Goal: Information Seeking & Learning: Learn about a topic

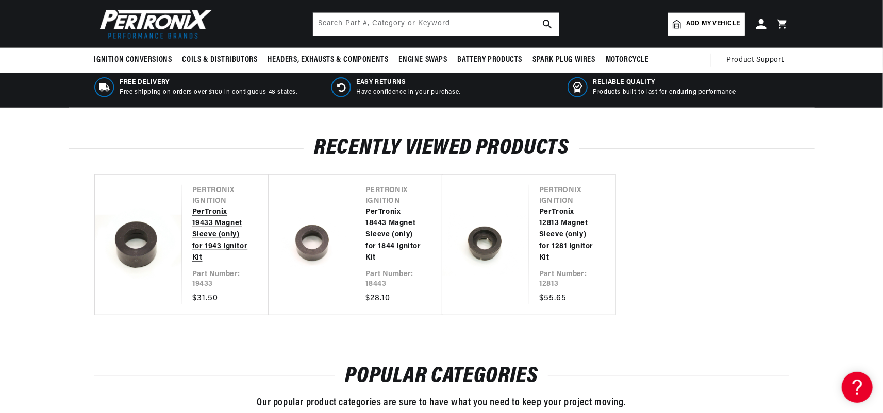
click at [207, 228] on link "PerTronix 19433 Magnet Sleeve (only) for 1943 Ignitor Kit" at bounding box center [220, 236] width 56 height 58
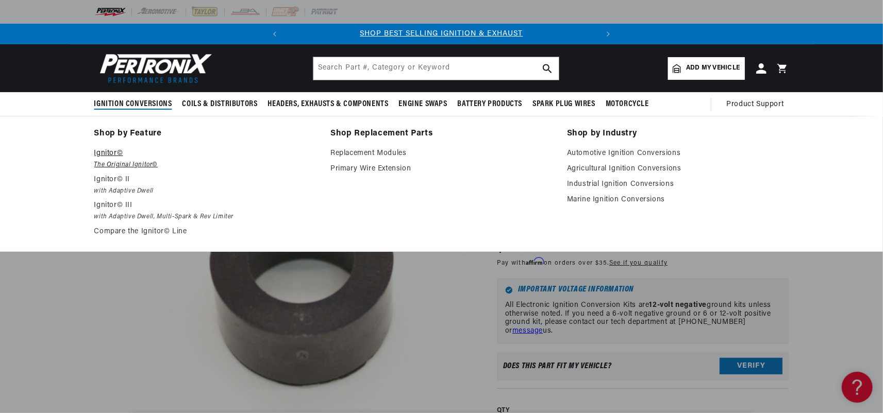
click at [116, 154] on p "Ignitor©" at bounding box center [205, 153] width 222 height 12
click at [116, 161] on em "The Original Ignitor©" at bounding box center [205, 165] width 222 height 11
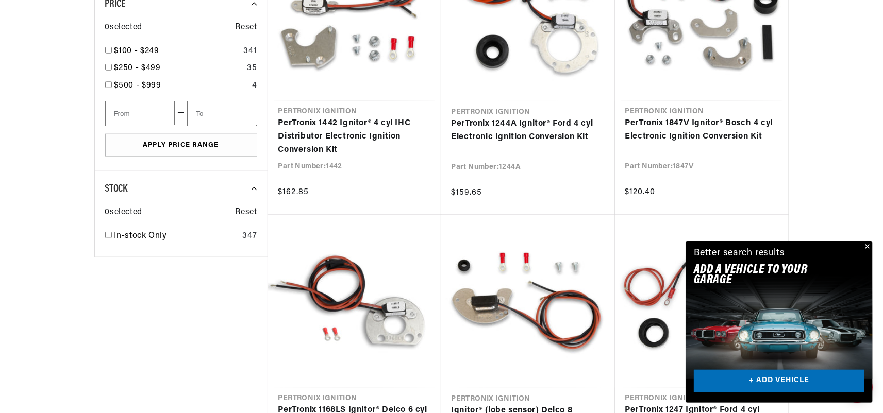
scroll to position [0, 312]
click at [863, 246] on button "Close" at bounding box center [866, 247] width 12 height 12
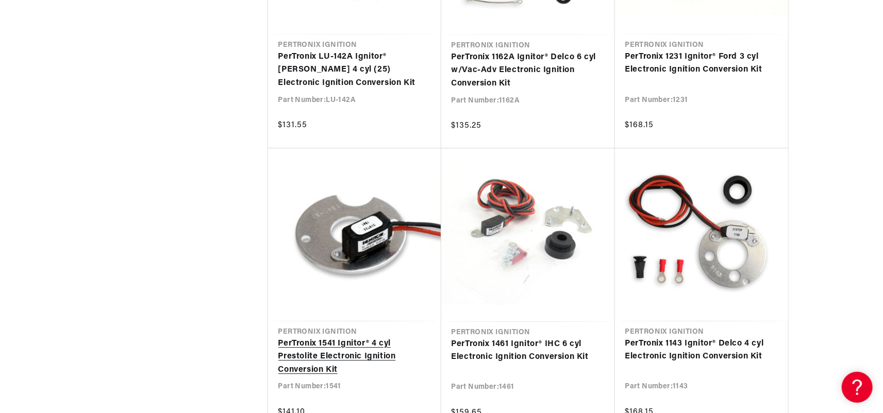
scroll to position [0, 312]
click at [344, 345] on link "PerTronix 1541 Ignitor® 4 cyl Prestolite Electronic Ignition Conversion Kit" at bounding box center [354, 358] width 153 height 40
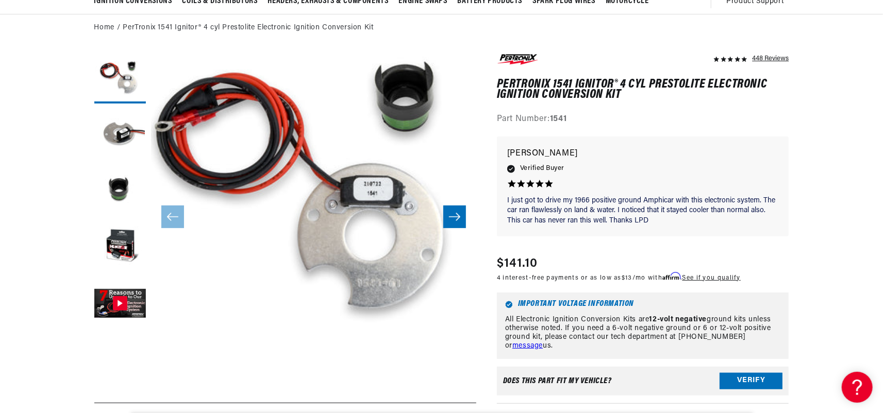
scroll to position [0, 312]
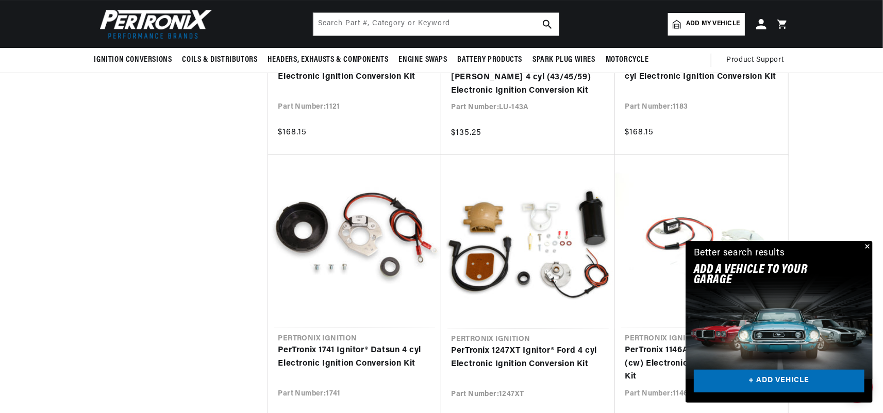
scroll to position [0, 312]
click at [868, 242] on button "Close" at bounding box center [866, 247] width 12 height 12
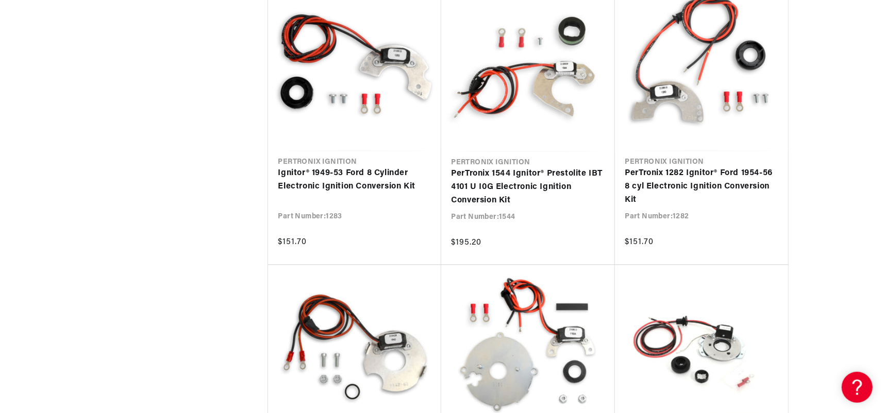
scroll to position [3350, 0]
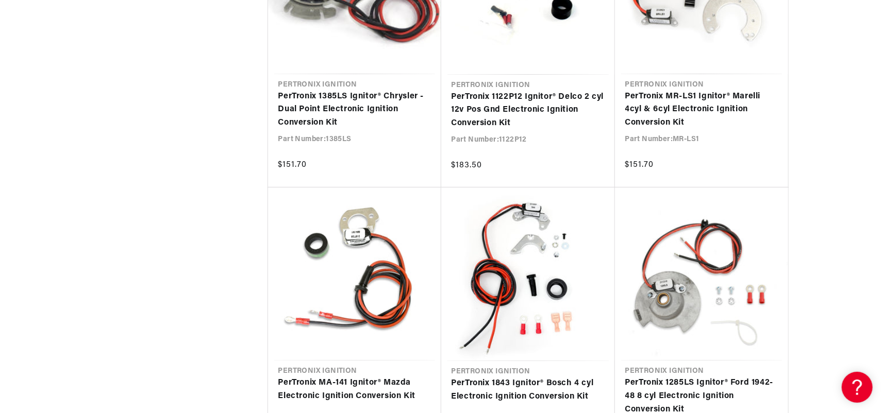
scroll to position [4432, 0]
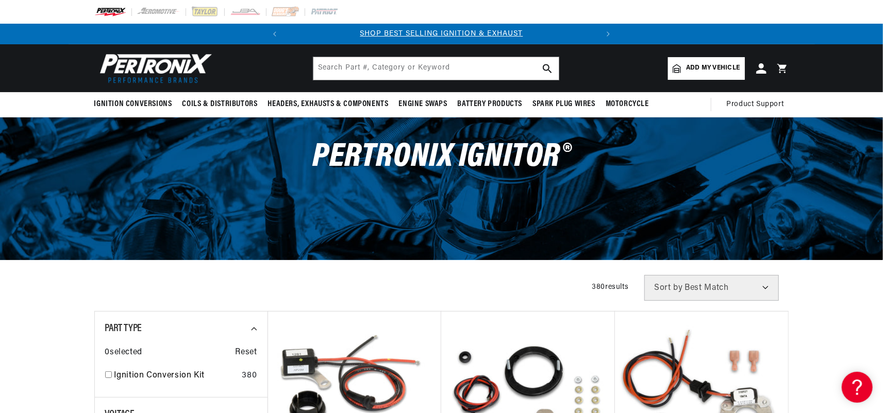
click at [169, 62] on img at bounding box center [153, 69] width 119 height 36
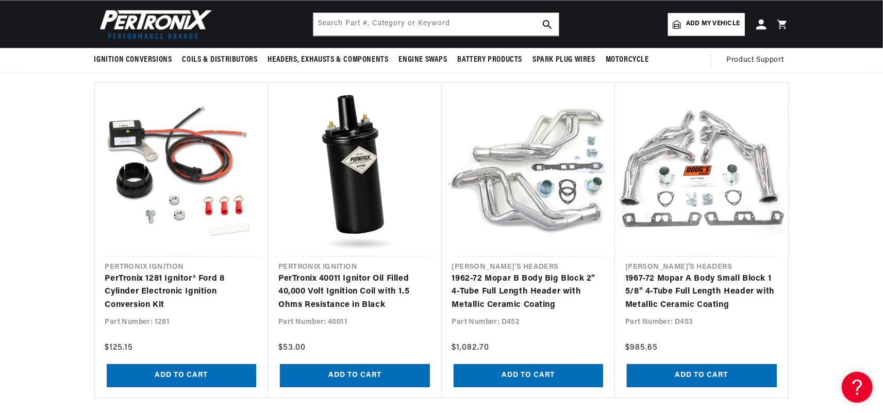
scroll to position [0, 312]
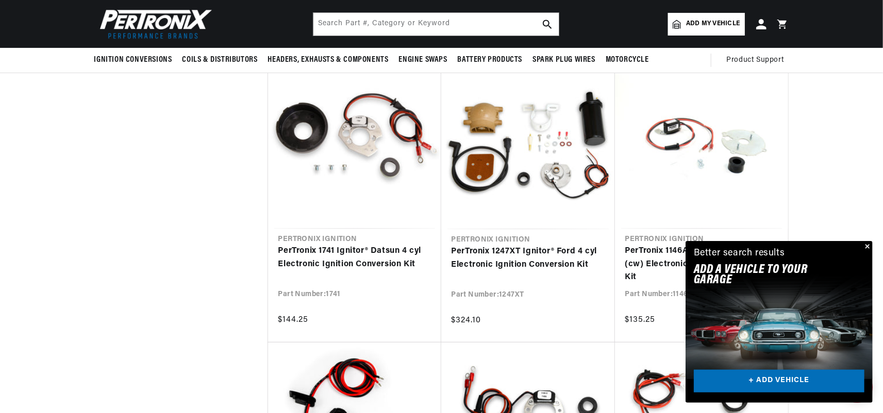
scroll to position [2256, 0]
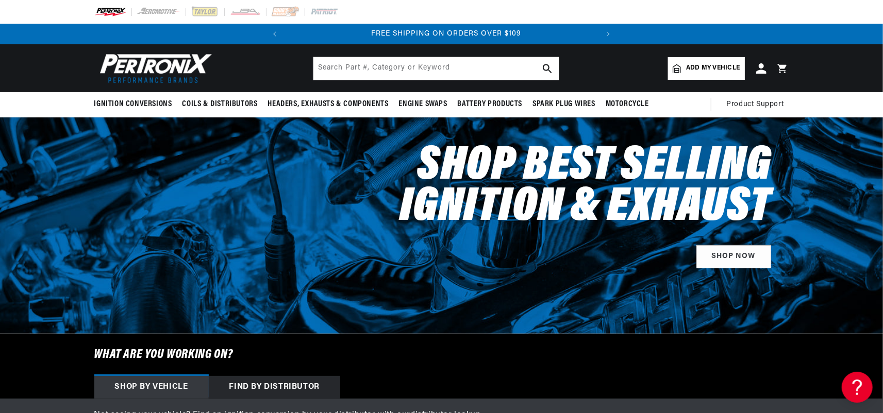
scroll to position [0, 312]
click at [433, 72] on input "text" at bounding box center [435, 68] width 245 height 23
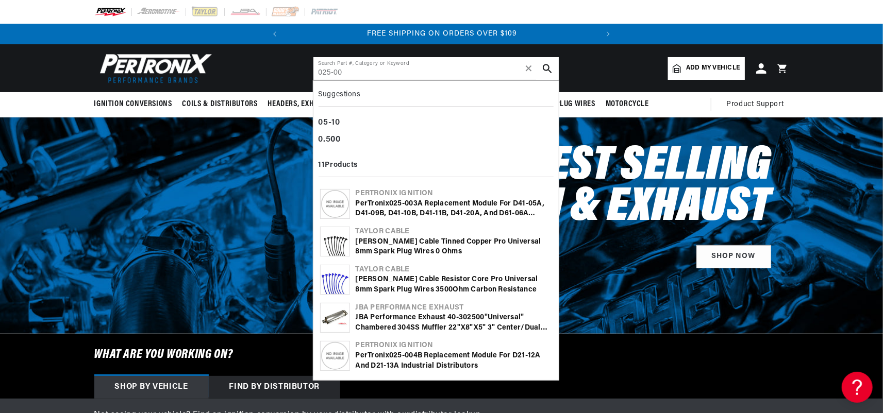
type input "025-00"
click at [411, 200] on b "00" at bounding box center [409, 204] width 9 height 8
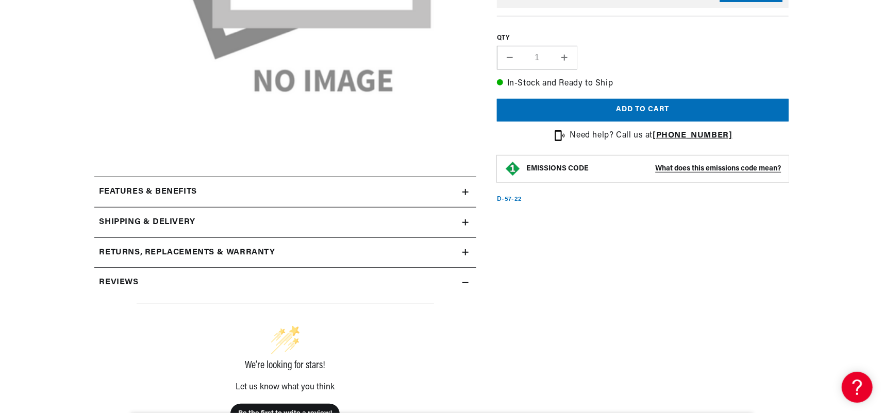
scroll to position [0, 312]
click at [464, 193] on icon at bounding box center [465, 192] width 6 height 6
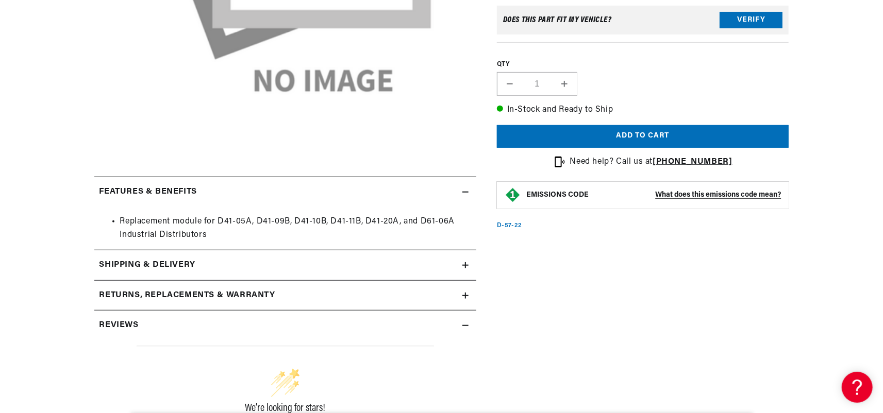
scroll to position [0, 0]
click at [467, 268] on icon at bounding box center [465, 265] width 6 height 6
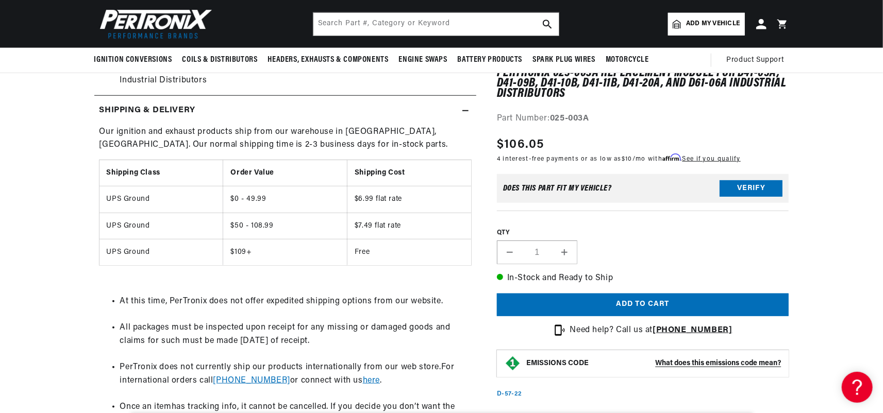
scroll to position [0, 312]
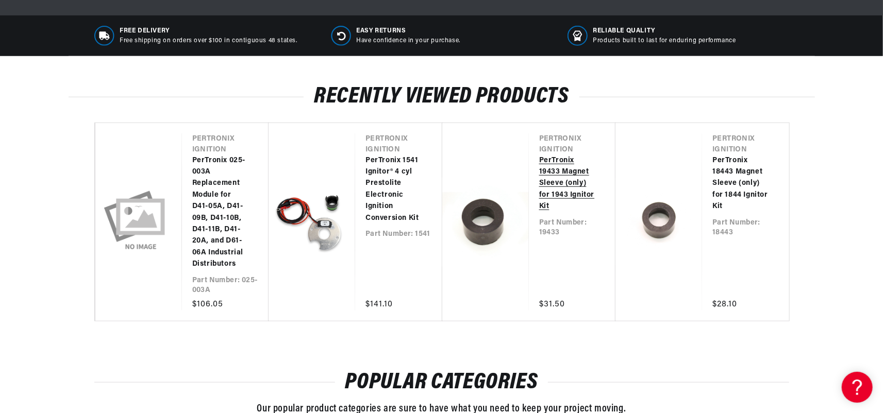
scroll to position [0, 312]
click at [570, 181] on link "PerTronix 19433 Magnet Sleeve (only) for 1943 Ignitor Kit" at bounding box center [567, 184] width 56 height 58
